Goal: Navigation & Orientation: Find specific page/section

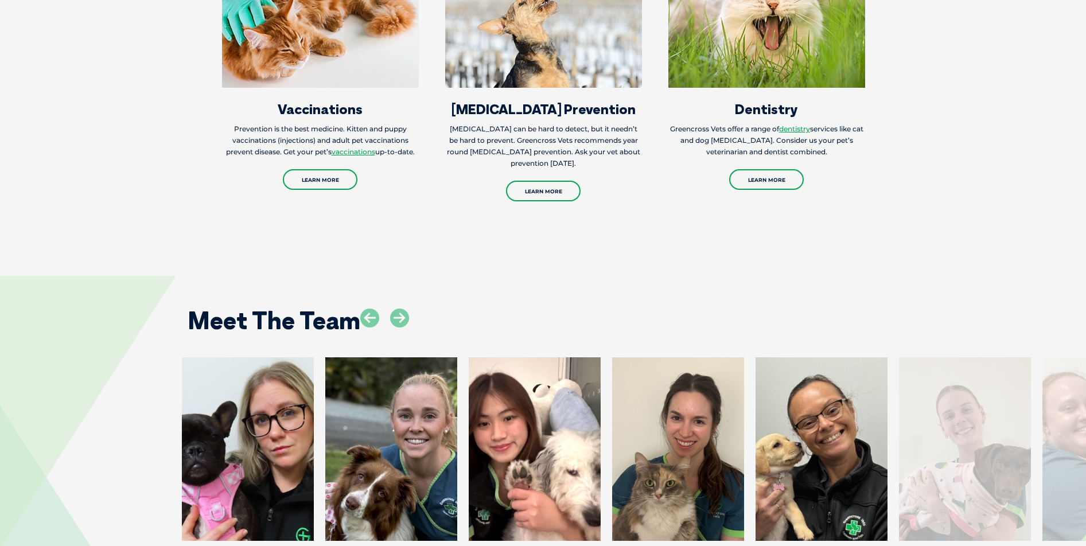
scroll to position [1778, 0]
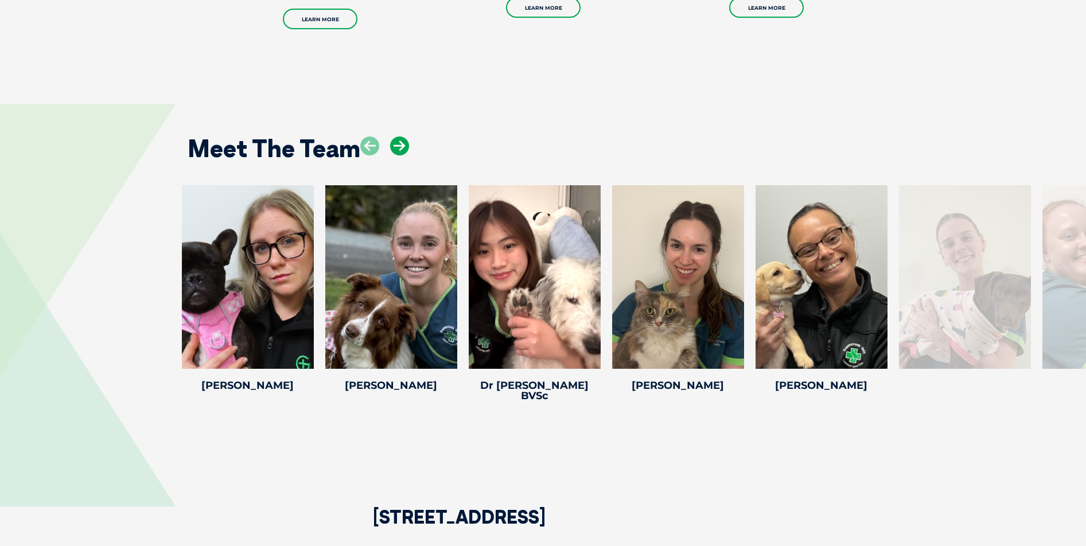
click at [398, 141] on icon at bounding box center [399, 146] width 19 height 19
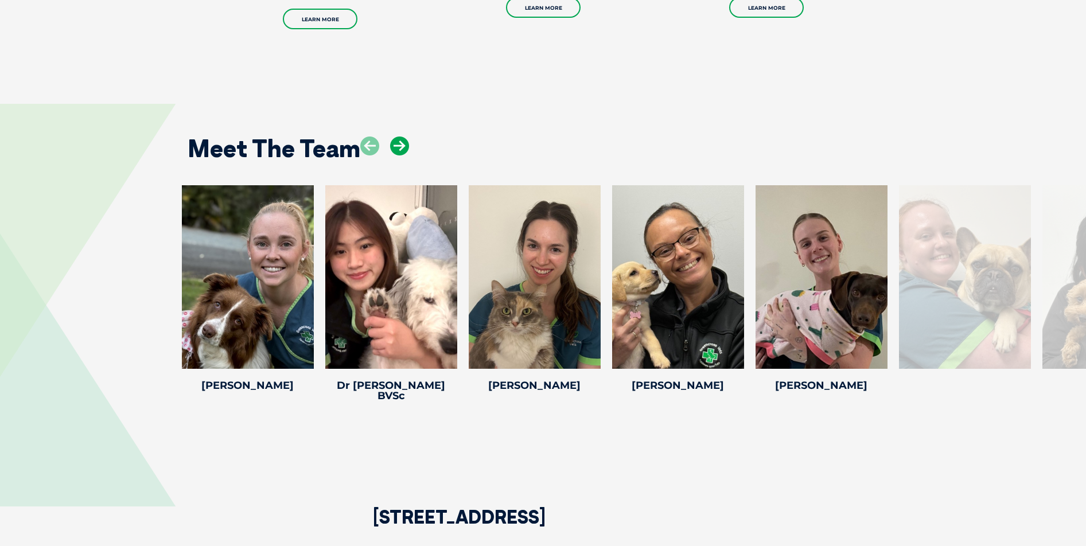
click at [398, 141] on icon at bounding box center [399, 146] width 19 height 19
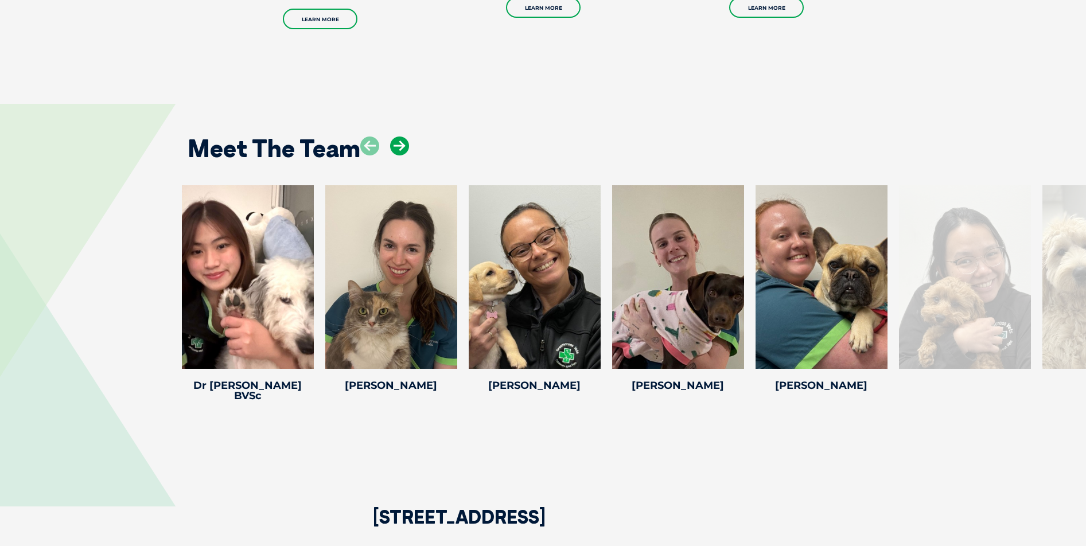
click at [398, 141] on icon at bounding box center [399, 146] width 19 height 19
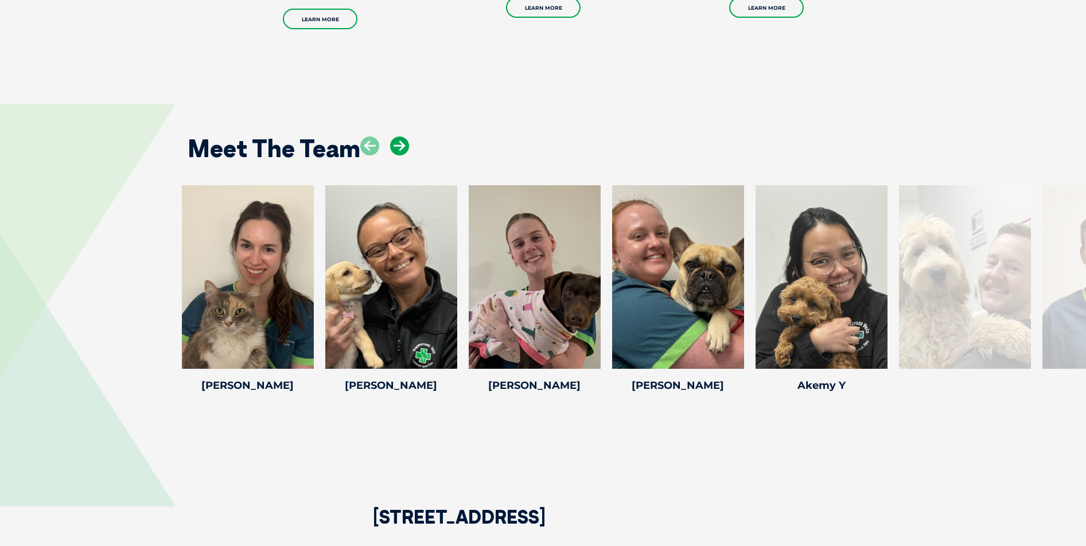
click at [398, 141] on icon at bounding box center [399, 146] width 19 height 19
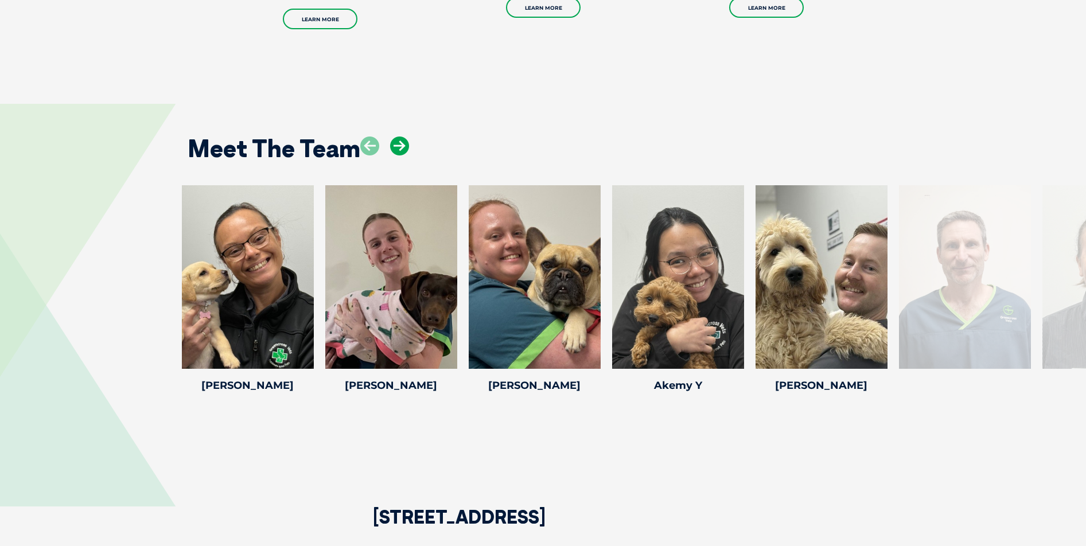
click at [398, 141] on icon at bounding box center [399, 146] width 19 height 19
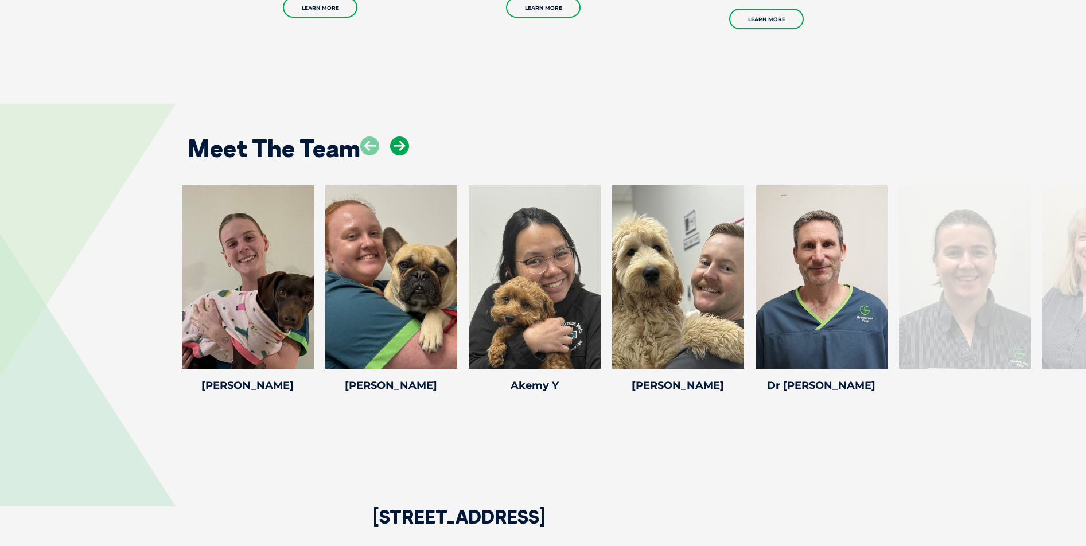
click at [398, 141] on icon at bounding box center [399, 146] width 19 height 19
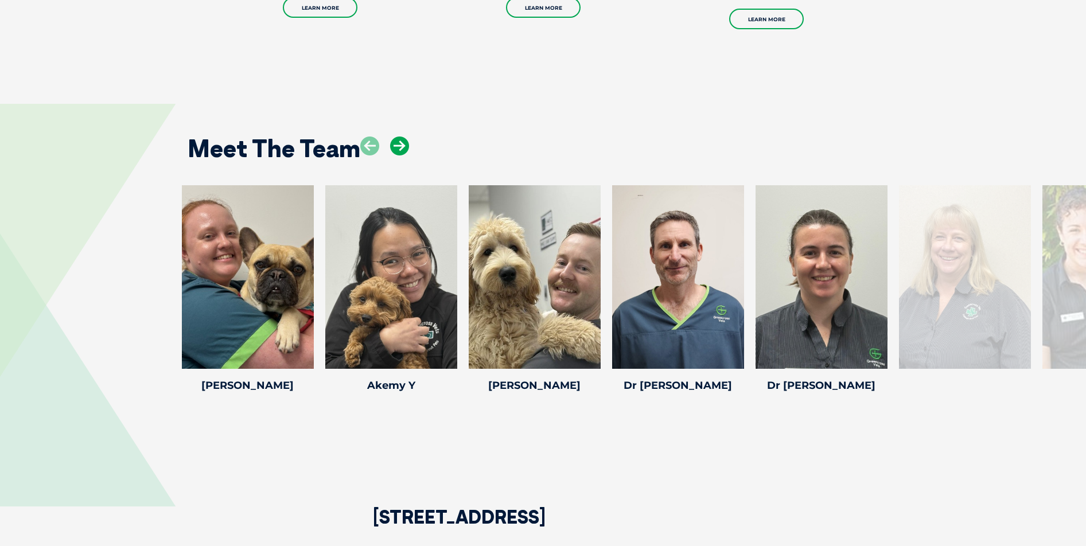
click at [398, 141] on icon at bounding box center [399, 146] width 19 height 19
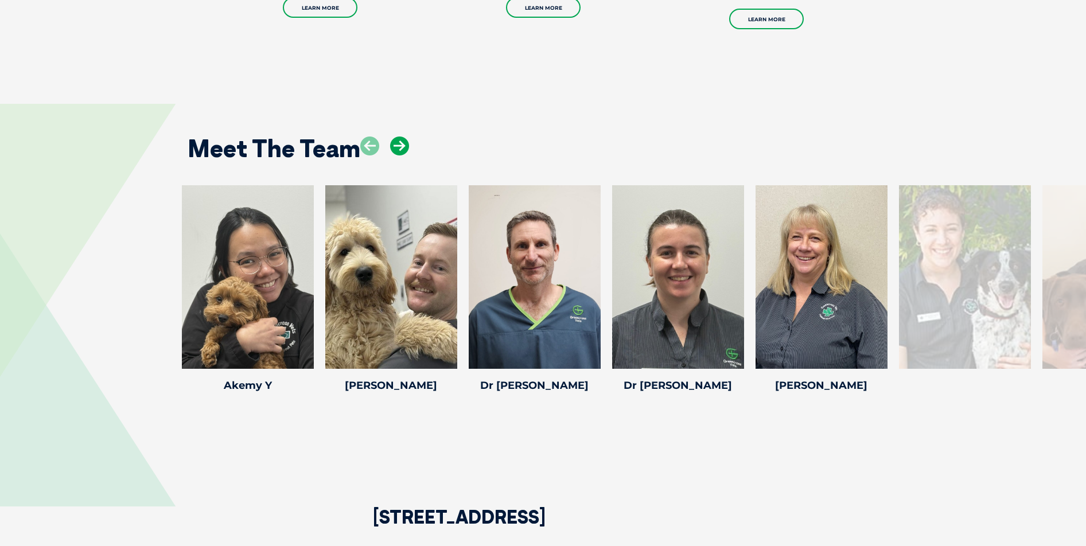
click at [398, 141] on icon at bounding box center [399, 146] width 19 height 19
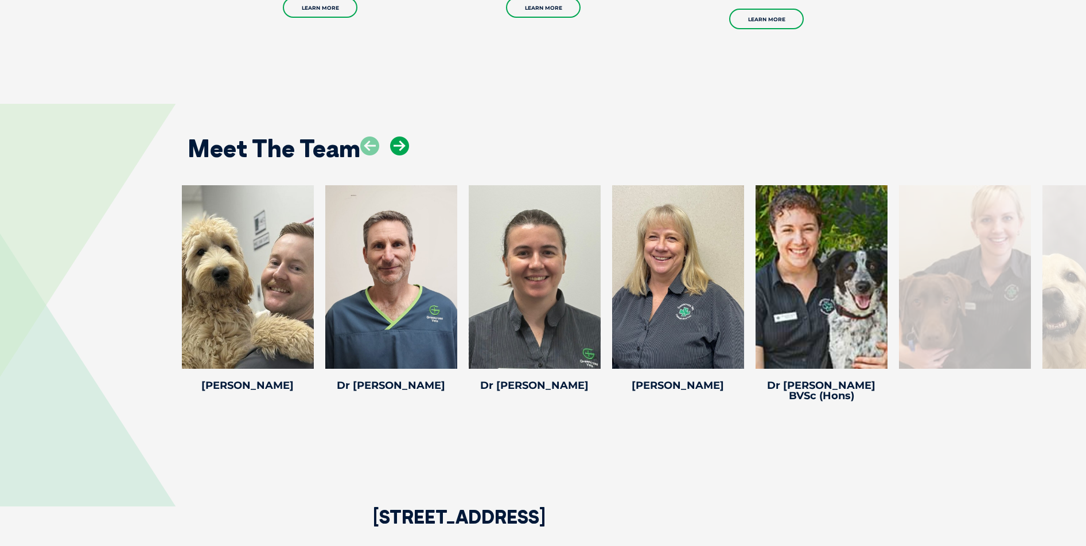
click at [398, 141] on icon at bounding box center [399, 146] width 19 height 19
click at [730, 371] on icon at bounding box center [737, 361] width 38 height 38
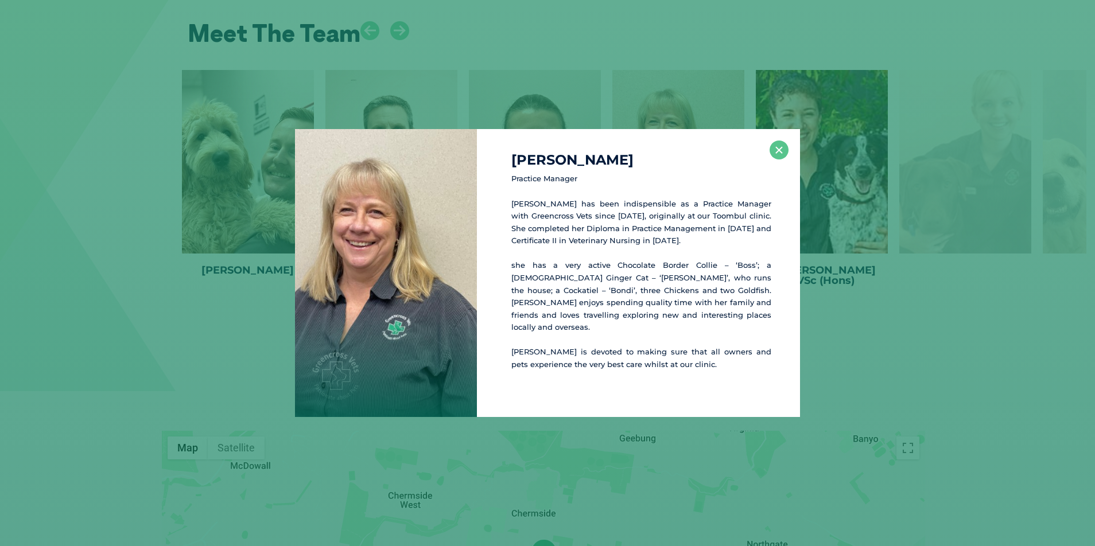
scroll to position [1895, 0]
